Goal: Navigation & Orientation: Find specific page/section

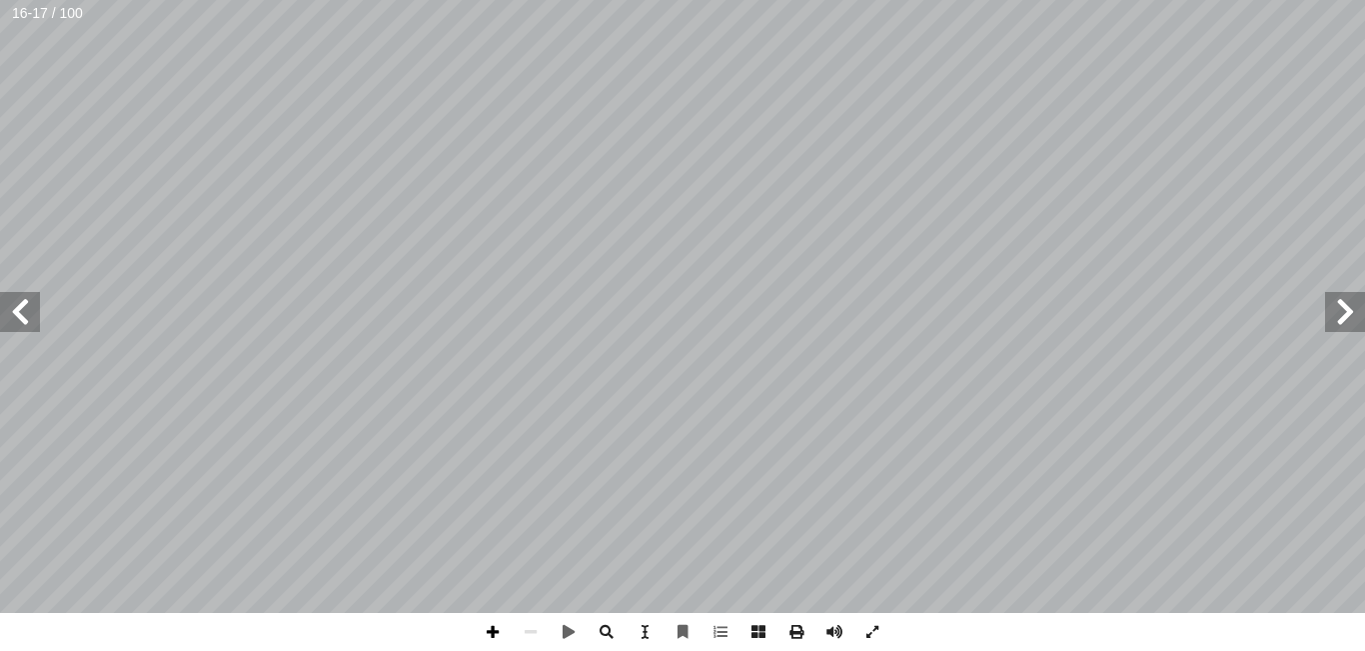
click at [492, 623] on span at bounding box center [493, 632] width 38 height 38
click at [20, 307] on span at bounding box center [20, 312] width 40 height 40
click at [499, 644] on span at bounding box center [493, 632] width 38 height 38
click at [492, 630] on span at bounding box center [493, 632] width 38 height 38
click at [525, 635] on span at bounding box center [531, 632] width 38 height 38
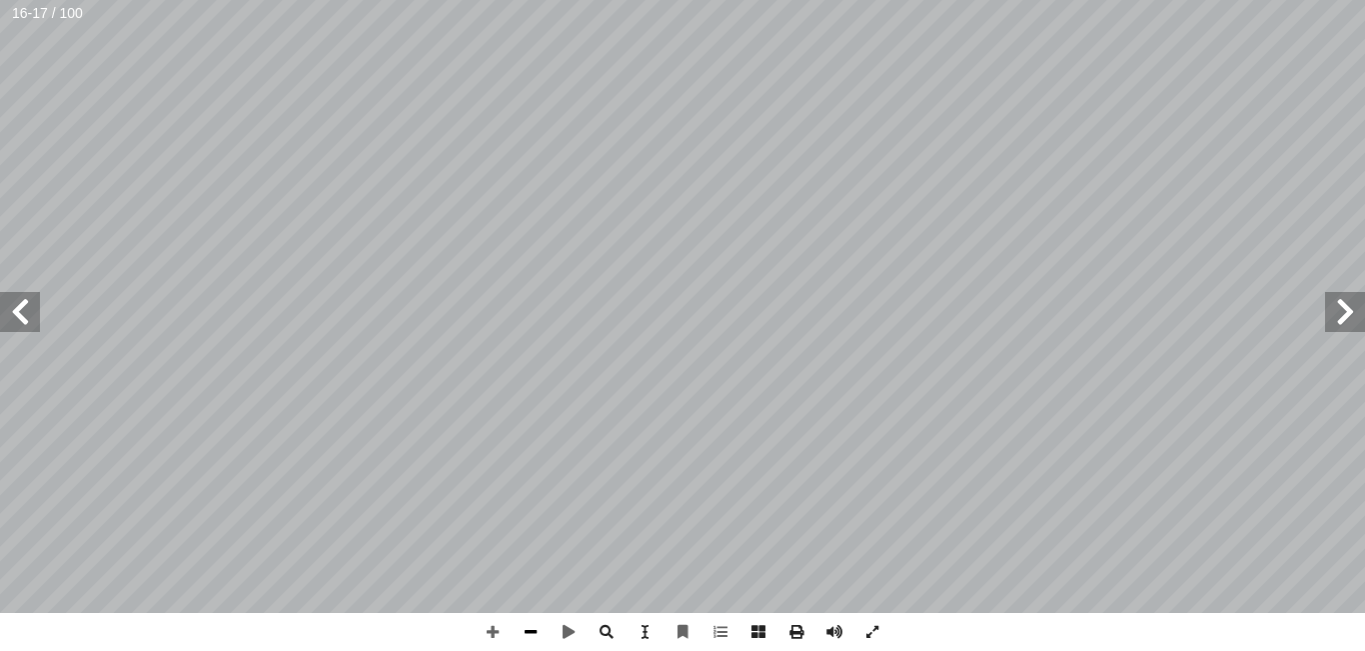
click at [525, 635] on span at bounding box center [531, 632] width 38 height 38
click at [499, 634] on span at bounding box center [493, 632] width 38 height 38
click at [17, 302] on span at bounding box center [20, 312] width 40 height 40
click at [725, 649] on span at bounding box center [721, 632] width 38 height 38
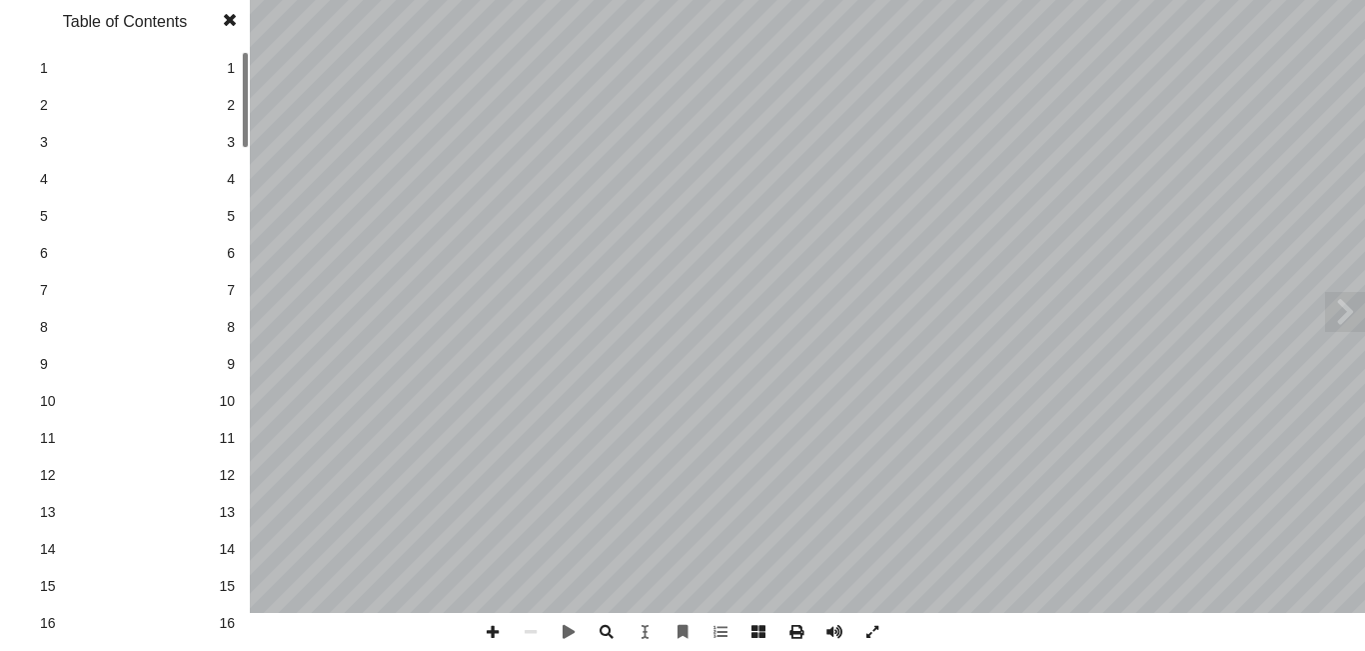
click at [228, 601] on link "15 15" at bounding box center [122, 586] width 225 height 37
click at [233, 18] on span at bounding box center [230, 20] width 36 height 40
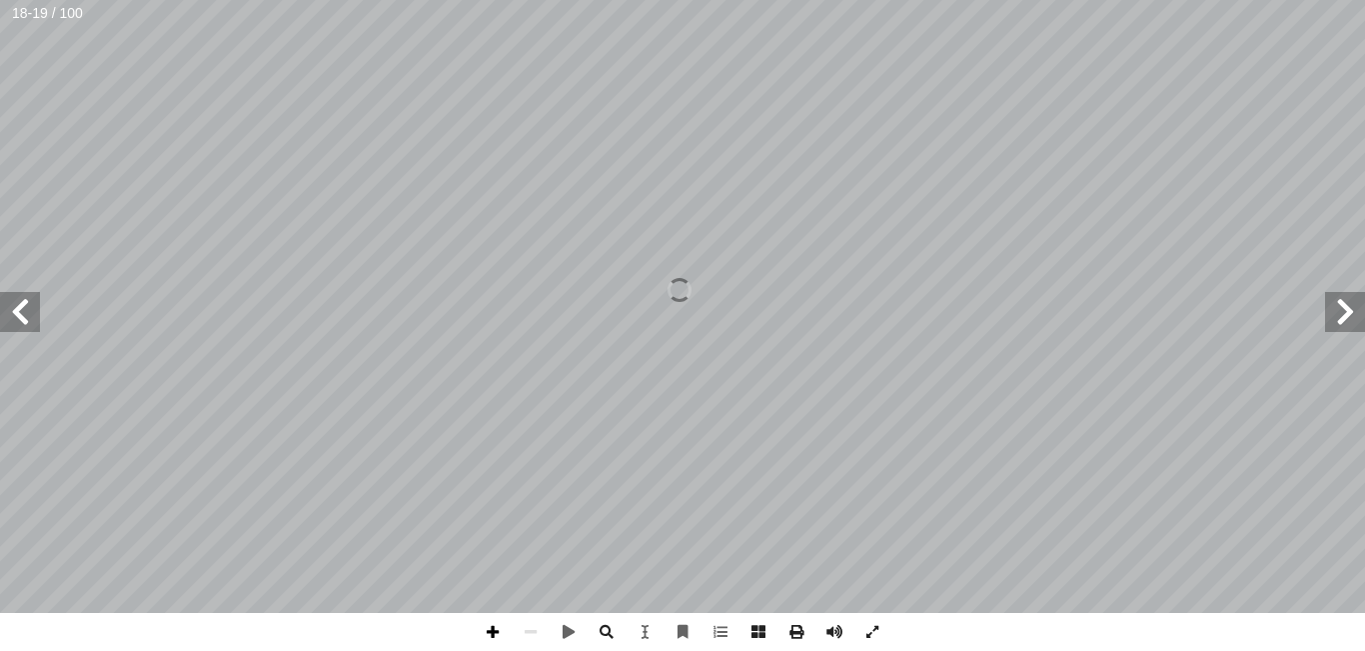
click at [484, 625] on span at bounding box center [493, 632] width 38 height 38
